Goal: Information Seeking & Learning: Learn about a topic

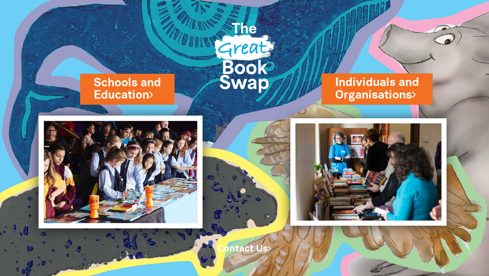
click at [144, 160] on img at bounding box center [121, 171] width 164 height 113
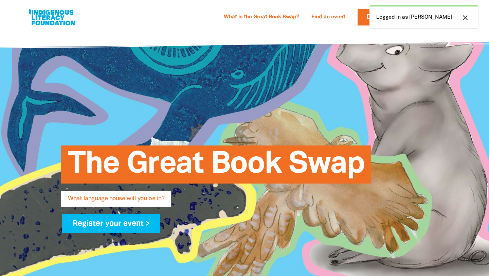
select select "primary-school"
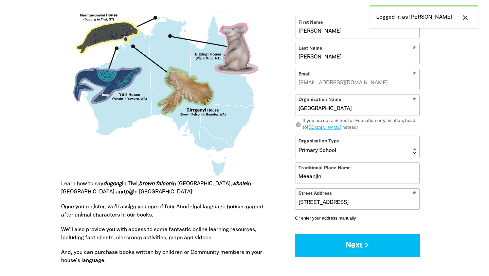
scroll to position [674, 0]
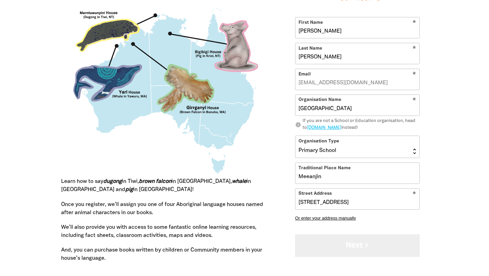
click at [368, 244] on button "Next >" at bounding box center [357, 245] width 125 height 23
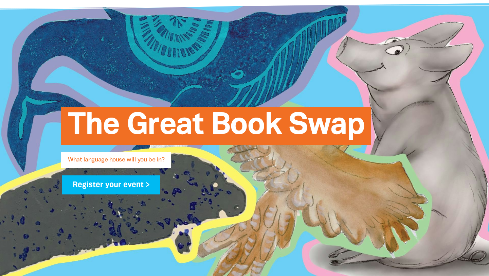
scroll to position [0, 0]
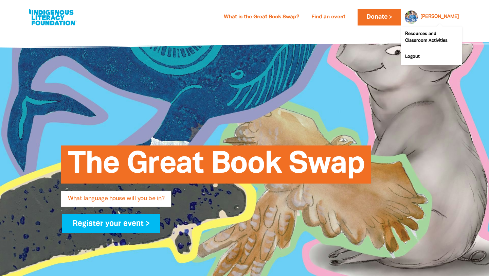
click at [447, 15] on link "[PERSON_NAME]" at bounding box center [439, 17] width 39 height 5
click at [427, 37] on link "Resources and Classroom Activities" at bounding box center [431, 37] width 61 height 22
